Goal: Use online tool/utility: Utilize a website feature to perform a specific function

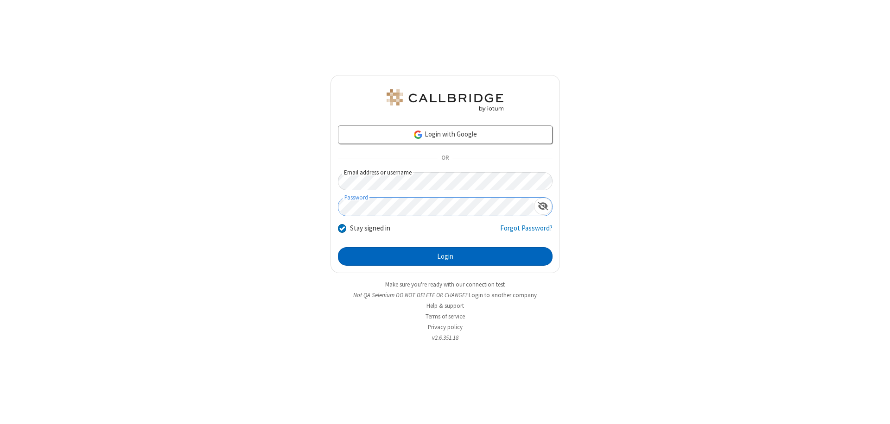
click at [445, 257] on button "Login" at bounding box center [445, 256] width 215 height 19
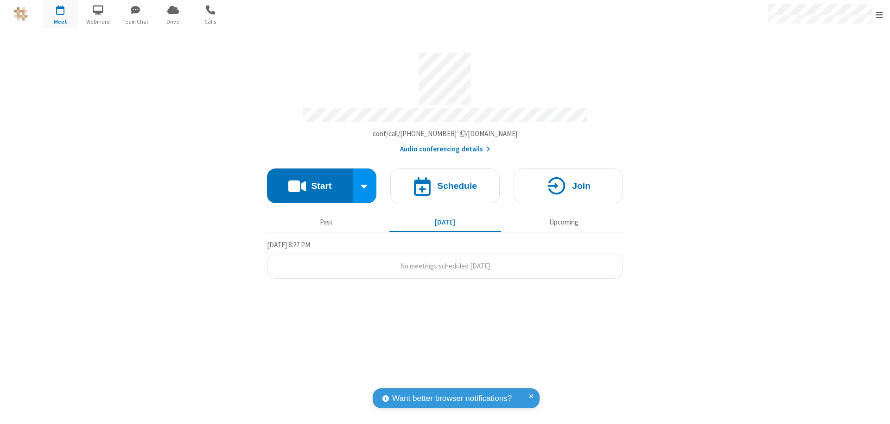
click at [310, 182] on button "Start" at bounding box center [310, 186] width 86 height 35
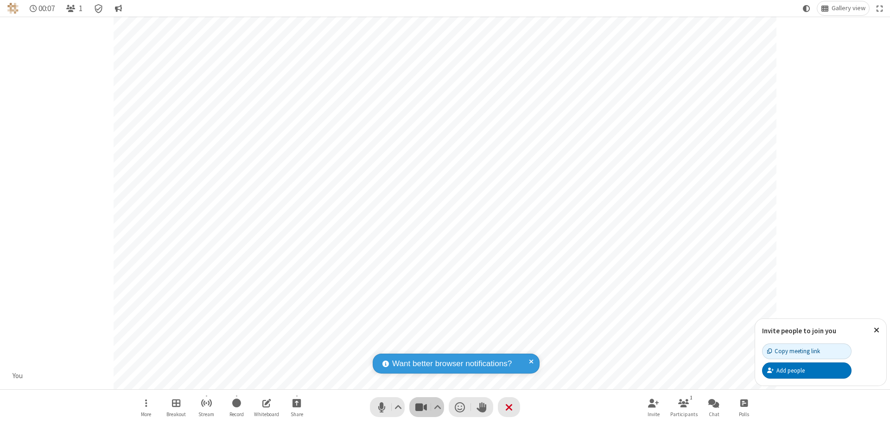
click at [421, 407] on span "Stop video (⌘+Shift+V)" at bounding box center [421, 407] width 14 height 13
click at [421, 407] on span "Start video (⌘+Shift+V)" at bounding box center [421, 407] width 14 height 13
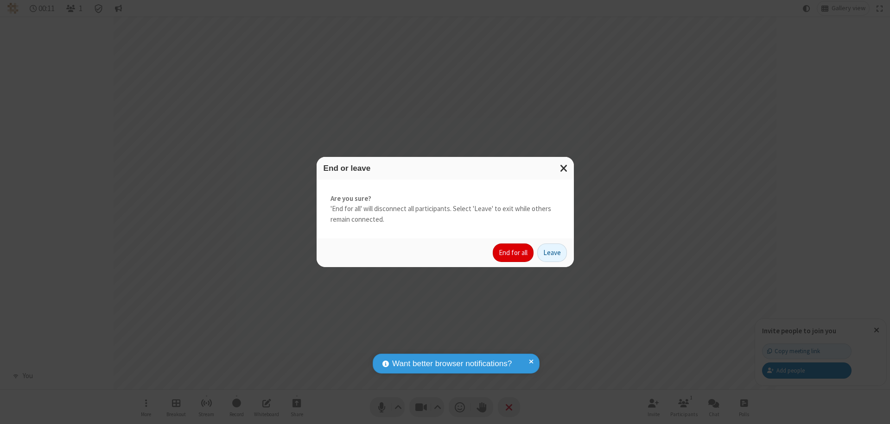
click at [513, 253] on button "End for all" at bounding box center [513, 253] width 41 height 19
